Goal: Task Accomplishment & Management: Use online tool/utility

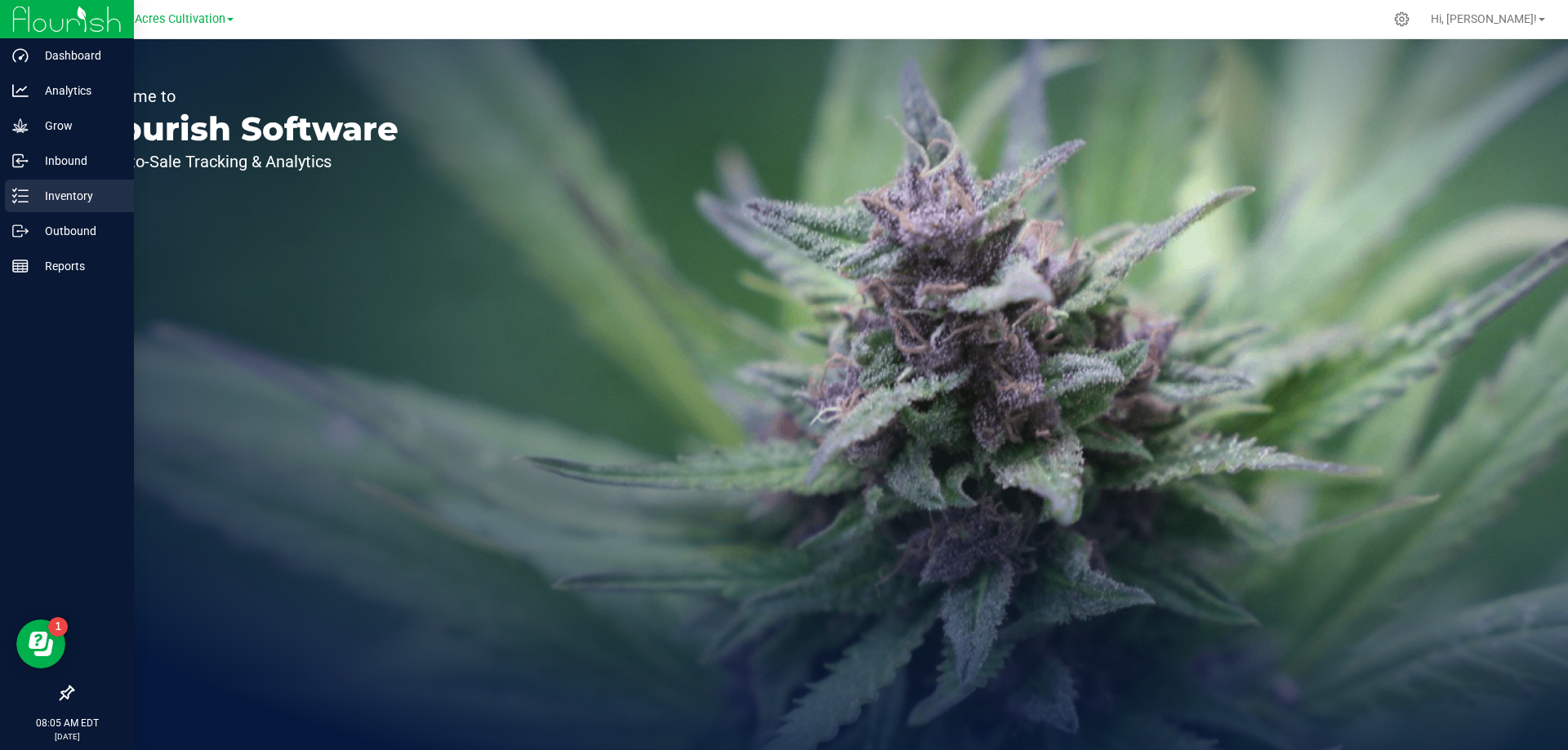
click at [55, 198] on p "Inventory" at bounding box center [78, 196] width 98 height 20
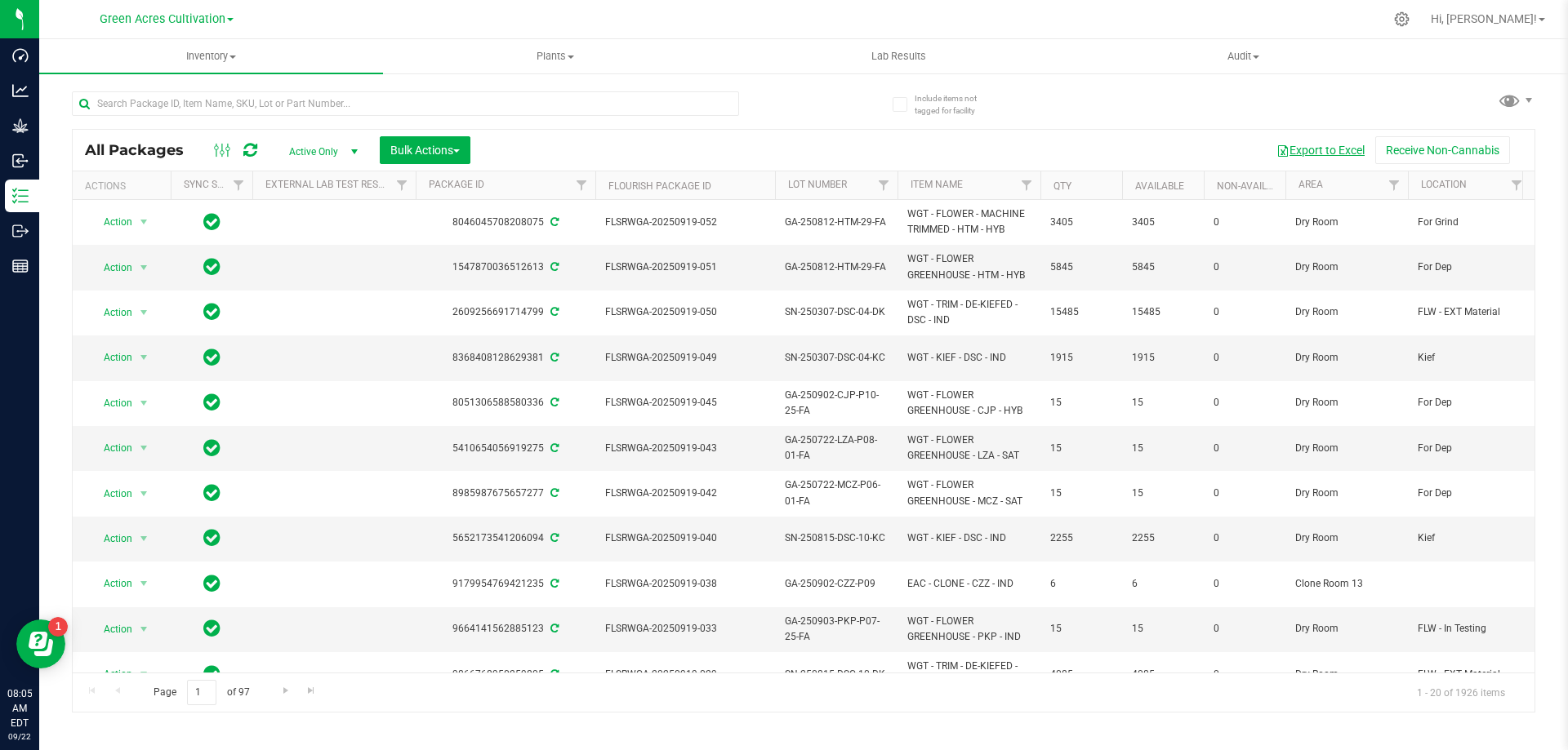
click at [1319, 148] on button "Export to Excel" at bounding box center [1320, 150] width 109 height 28
click at [1389, 181] on span "Filter" at bounding box center [1394, 186] width 13 height 13
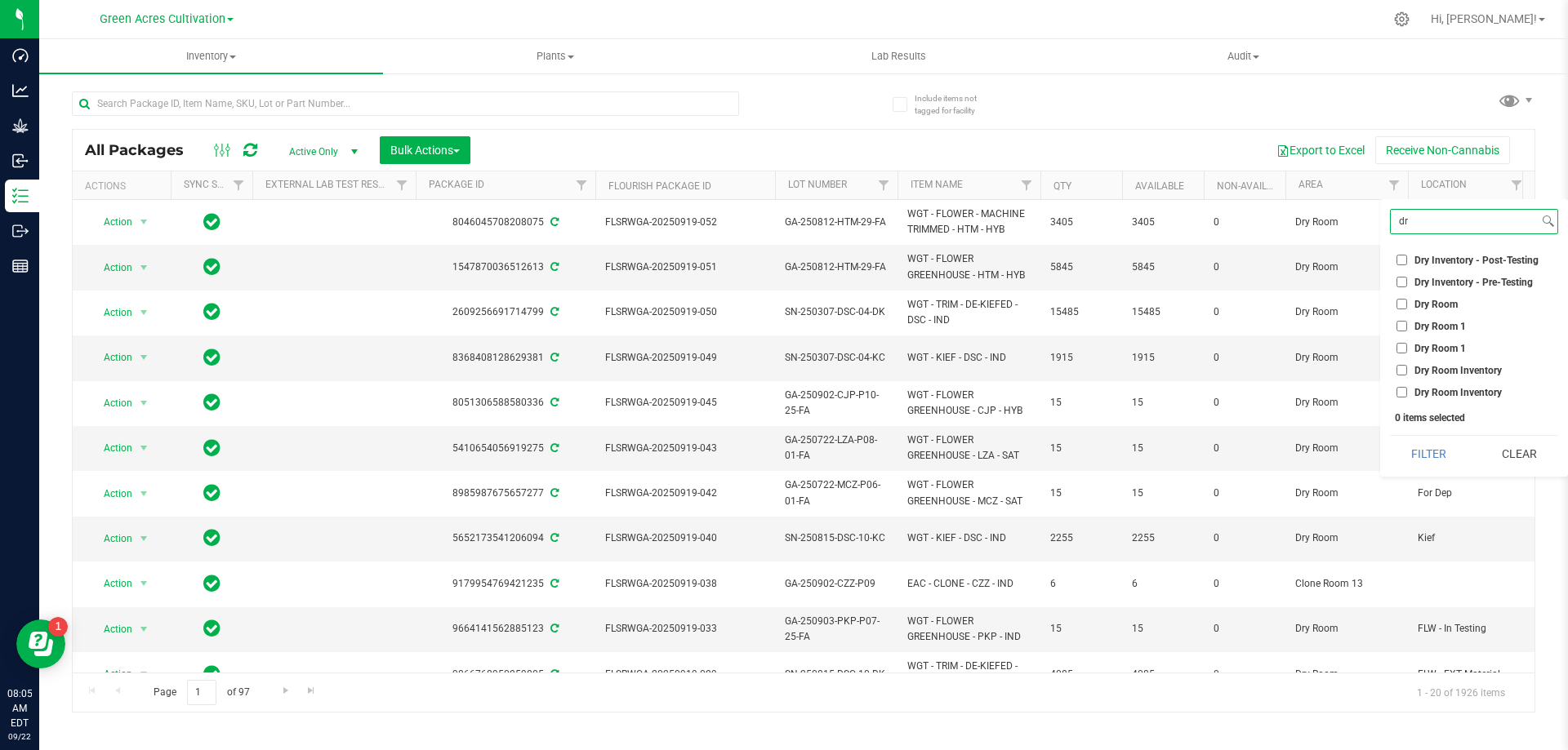
type input "dr"
click at [1401, 301] on input "Dry Room" at bounding box center [1401, 303] width 11 height 11
checkbox input "true"
drag, startPoint x: 1412, startPoint y: 225, endPoint x: 1394, endPoint y: 228, distance: 18.2
click at [1394, 228] on input "dr" at bounding box center [1464, 222] width 148 height 23
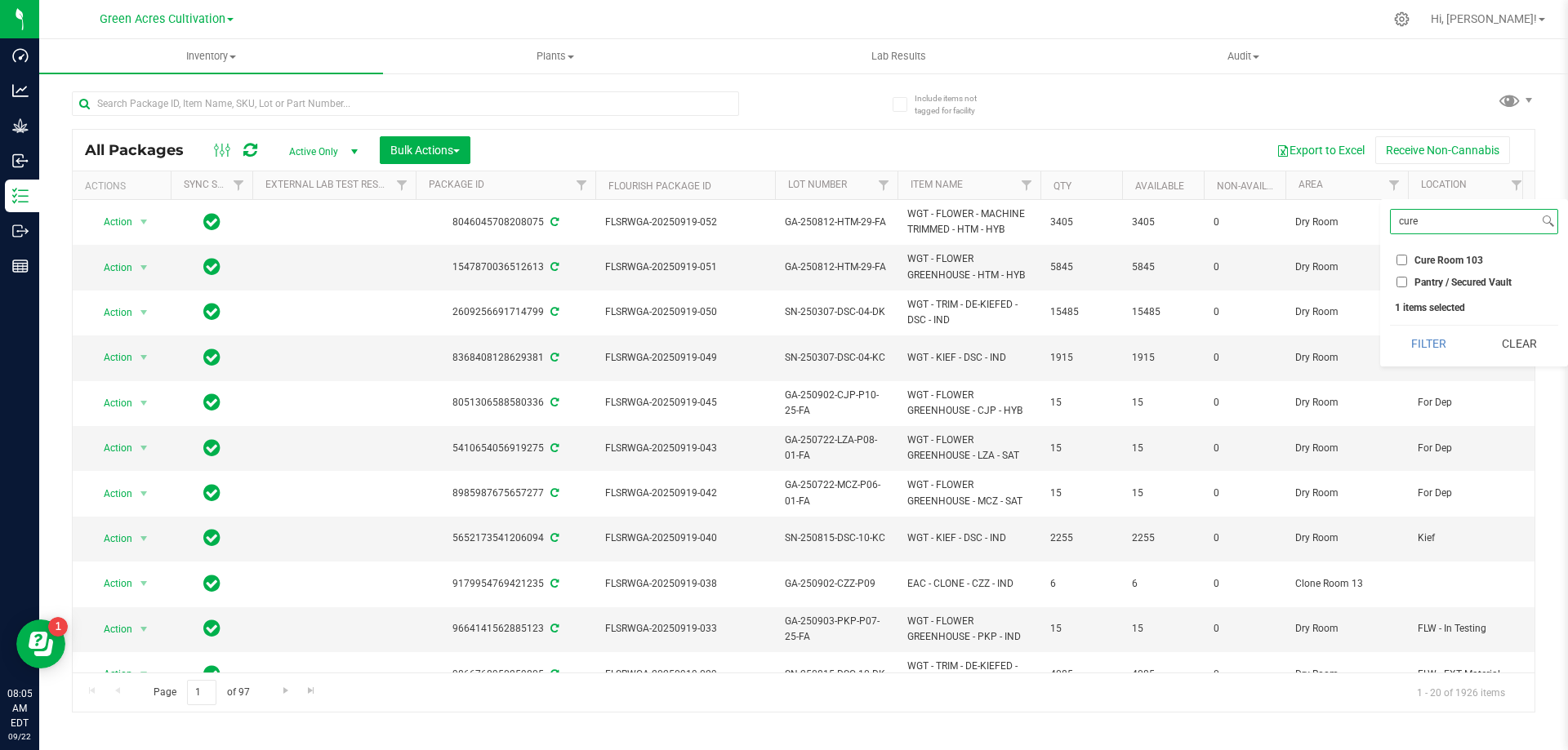
type input "cure"
click at [1397, 258] on input "Cure Room 103" at bounding box center [1401, 260] width 11 height 11
checkbox input "true"
drag, startPoint x: 1415, startPoint y: 227, endPoint x: 1390, endPoint y: 231, distance: 25.3
click at [1390, 231] on div "cure" at bounding box center [1474, 222] width 168 height 25
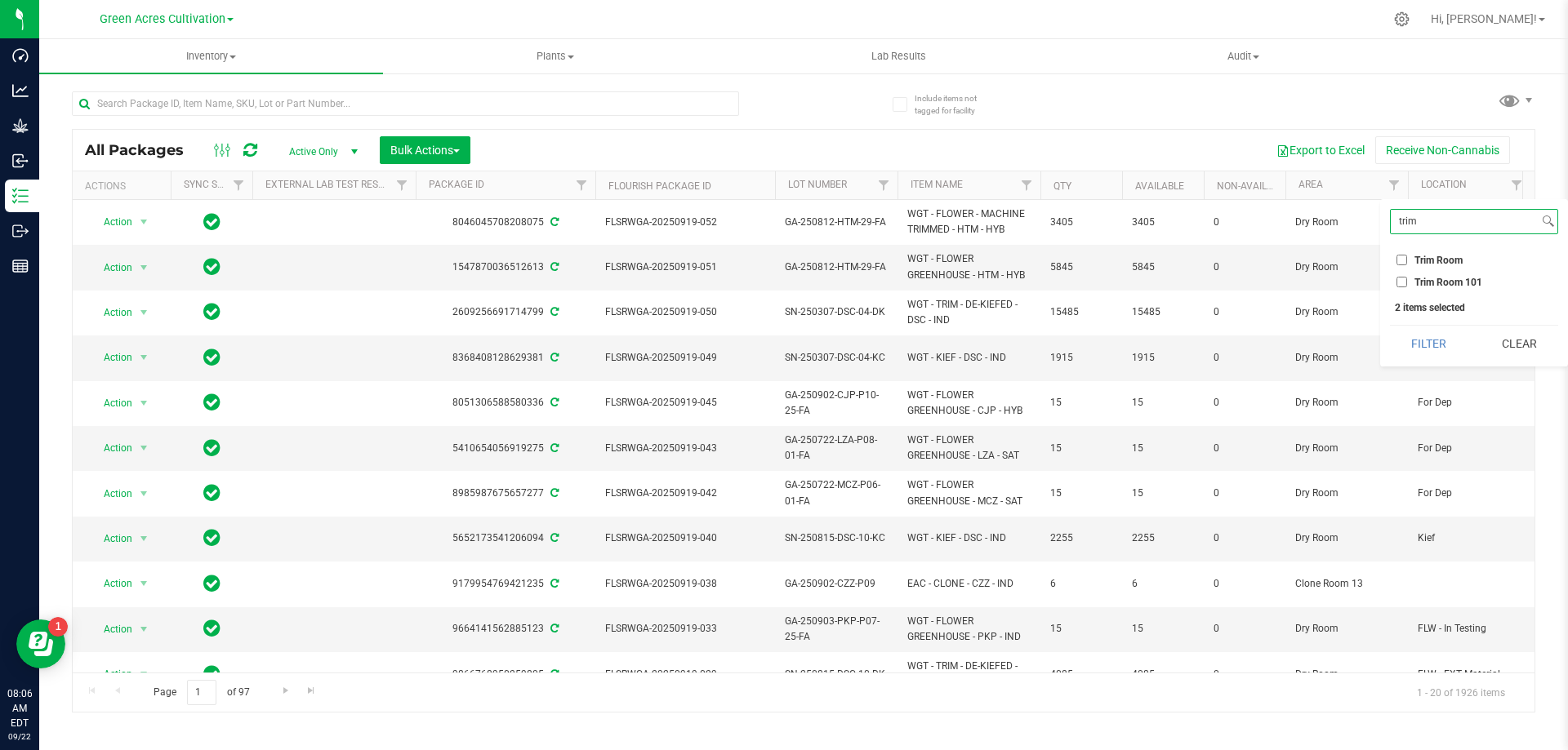
type input "trim"
click at [1403, 280] on input "Trim Room 101" at bounding box center [1401, 282] width 11 height 11
checkbox input "true"
drag, startPoint x: 1422, startPoint y: 225, endPoint x: 1394, endPoint y: 225, distance: 28.0
click at [1394, 225] on input "trim" at bounding box center [1464, 222] width 148 height 23
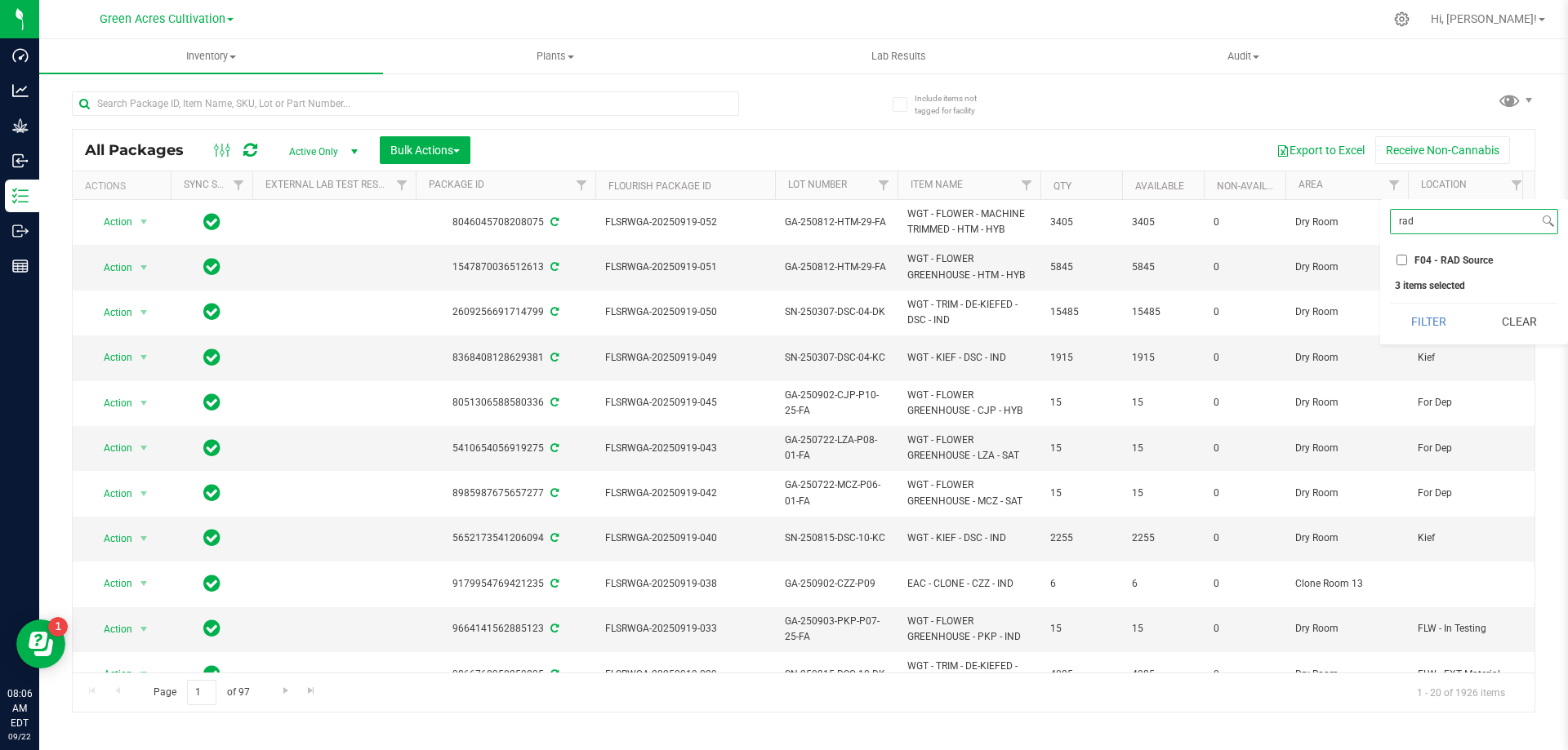
type input "rad"
click at [1408, 260] on label "F04 - RAD Source" at bounding box center [1445, 260] width 97 height 11
click at [1407, 260] on input "F04 - RAD Source" at bounding box center [1401, 260] width 11 height 11
checkbox input "true"
click at [1435, 317] on button "Filter" at bounding box center [1429, 321] width 78 height 36
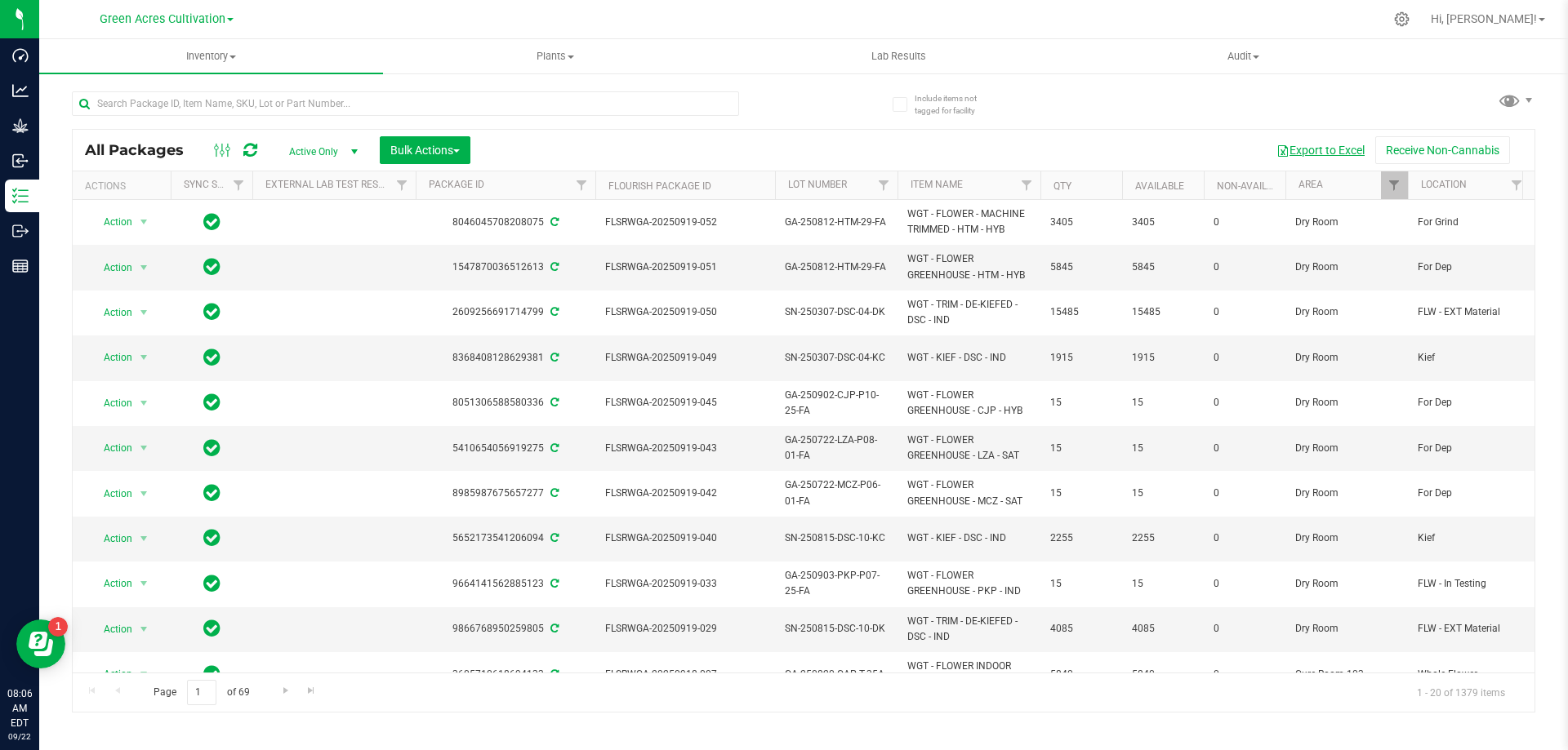
click at [1317, 152] on button "Export to Excel" at bounding box center [1320, 150] width 109 height 28
